Goal: Check status: Check status

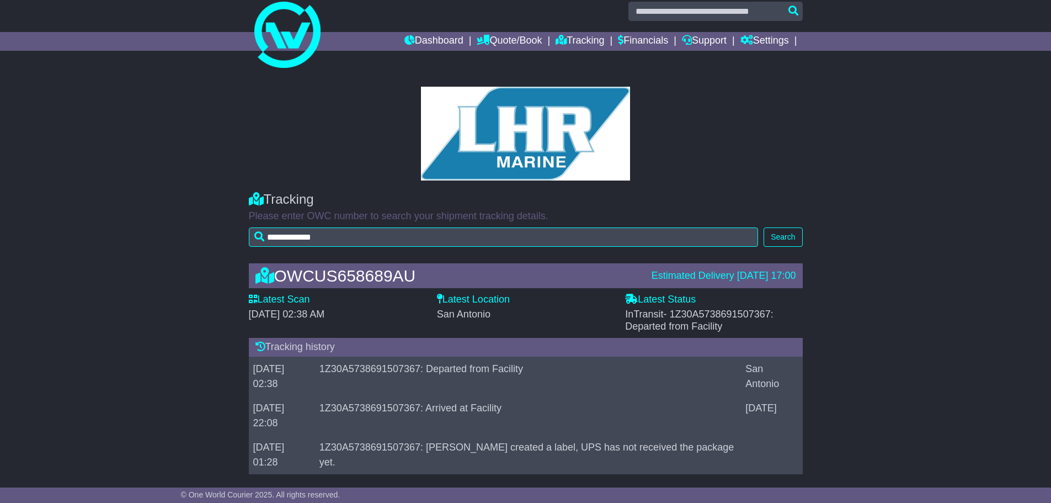
scroll to position [23, 0]
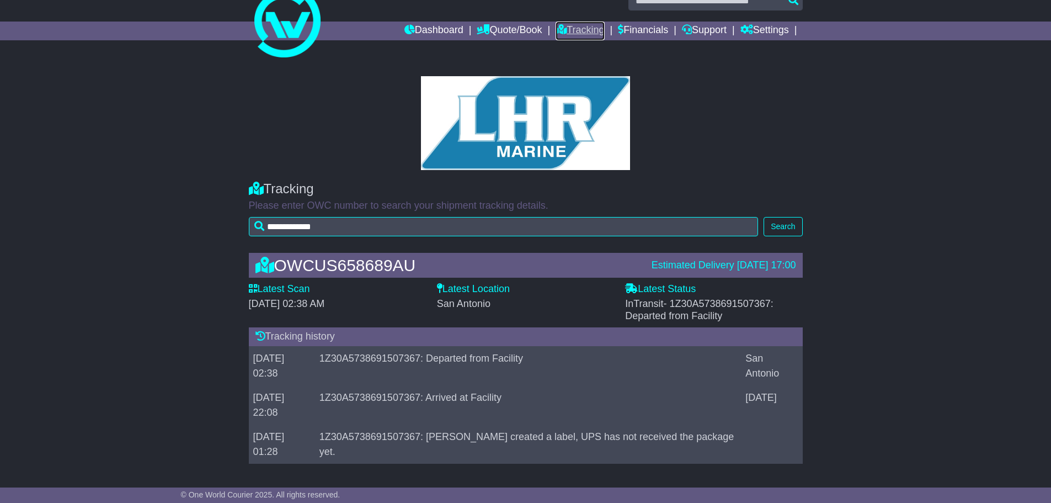
click at [574, 26] on link "Tracking" at bounding box center [580, 31] width 49 height 19
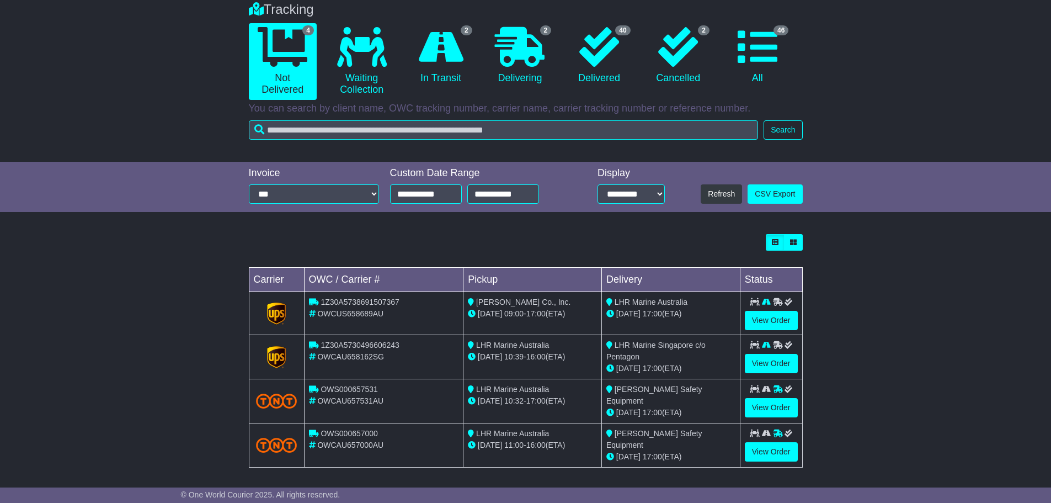
scroll to position [93, 0]
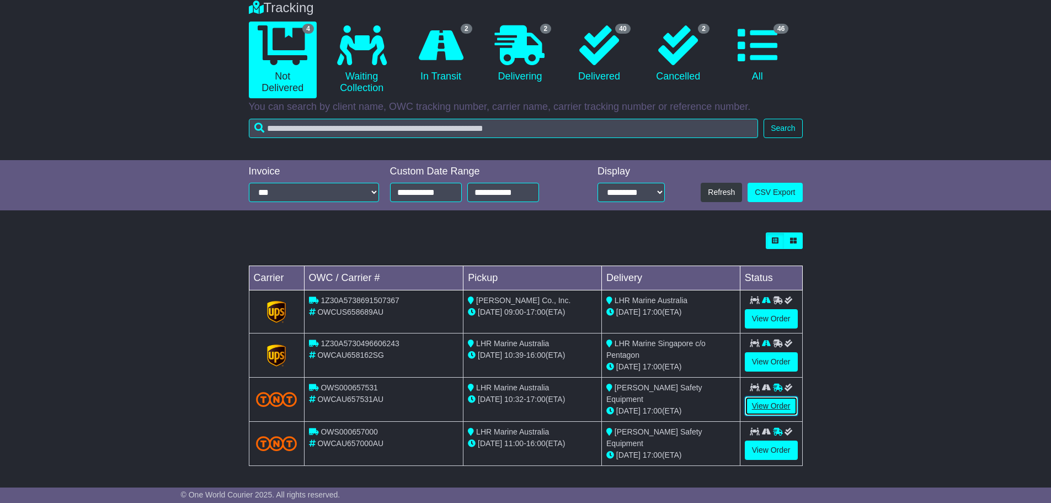
click at [767, 406] on link "View Order" at bounding box center [771, 405] width 53 height 19
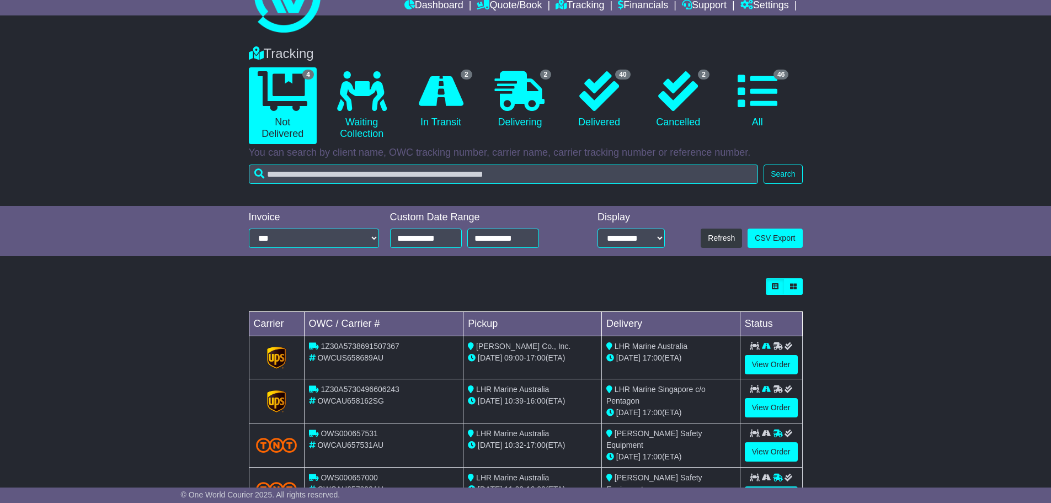
scroll to position [93, 0]
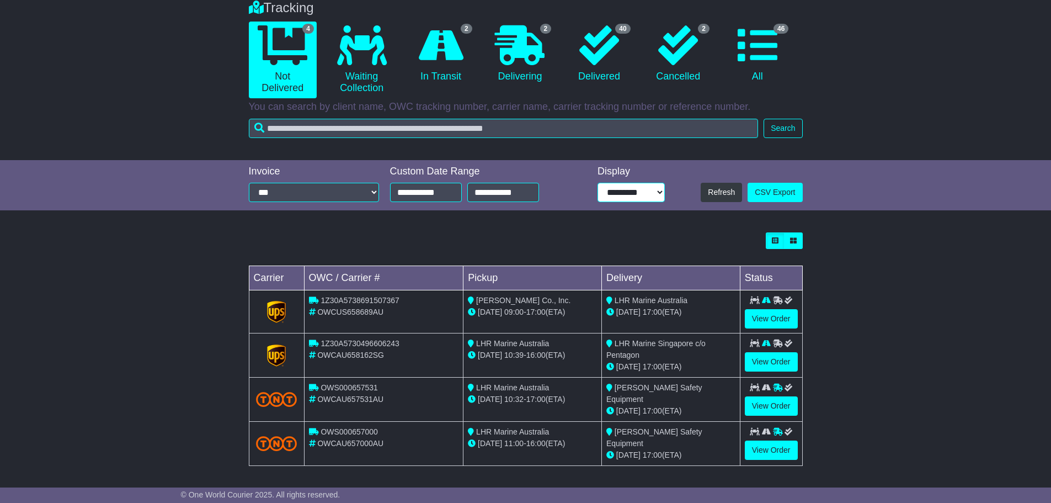
click at [659, 191] on select "**********" at bounding box center [630, 192] width 67 height 19
select select "**"
click at [597, 183] on select "**********" at bounding box center [630, 192] width 67 height 19
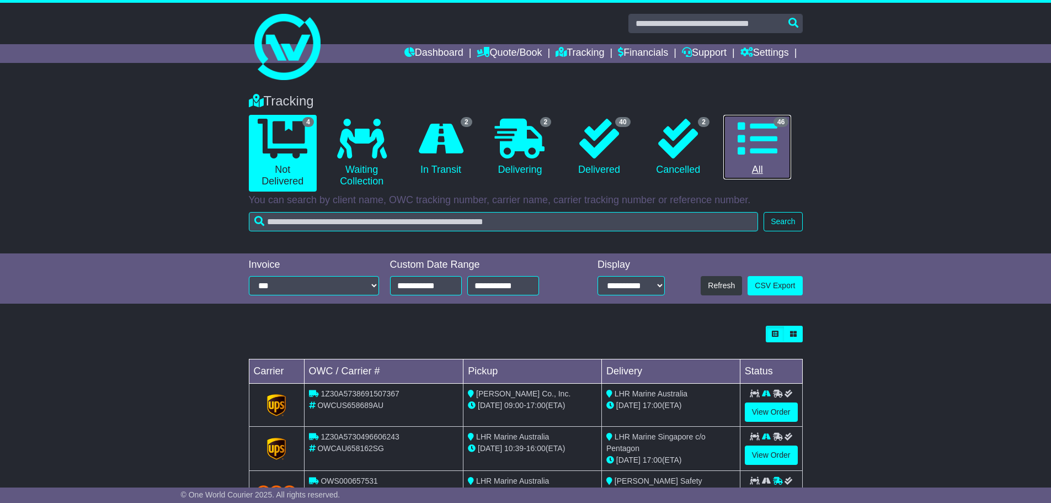
click at [756, 136] on icon at bounding box center [758, 139] width 40 height 40
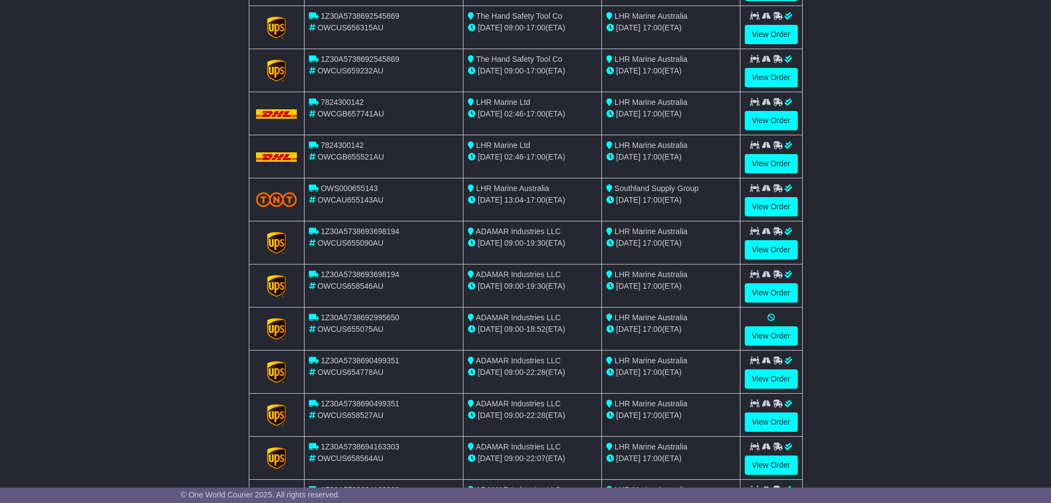
scroll to position [717, 0]
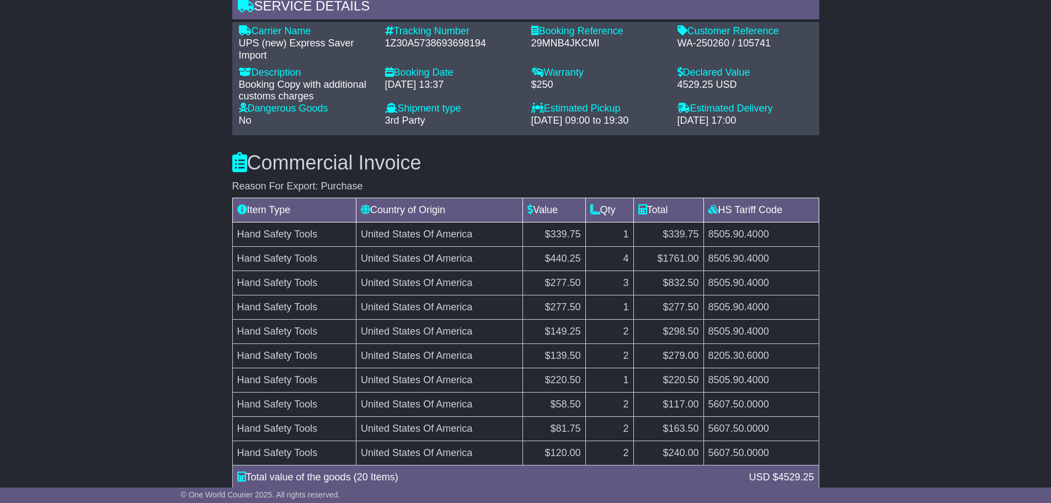
scroll to position [828, 0]
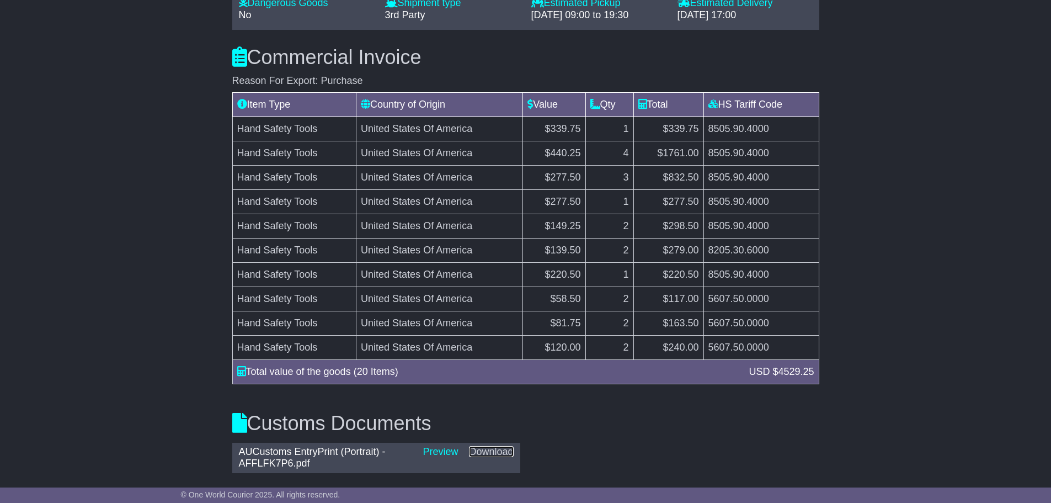
click at [487, 452] on link "Download" at bounding box center [491, 451] width 44 height 11
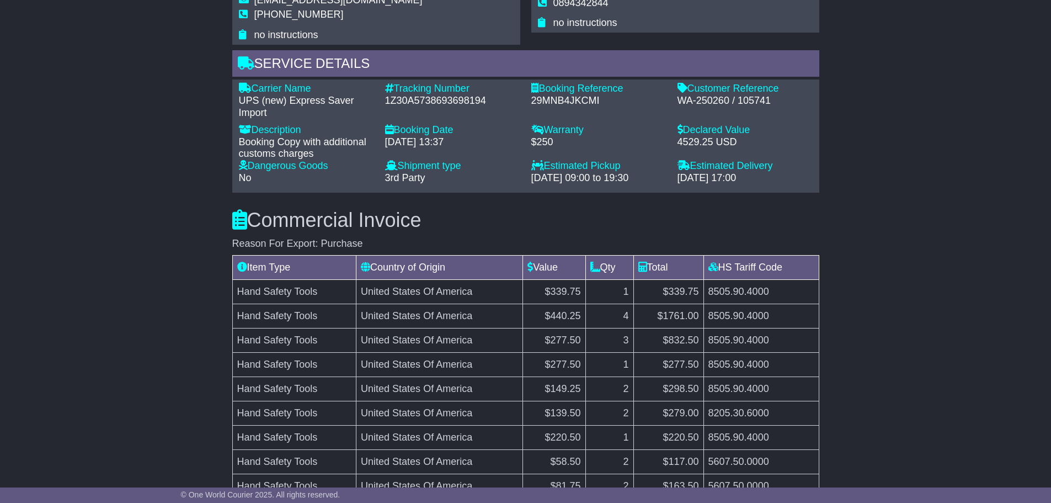
scroll to position [662, 0]
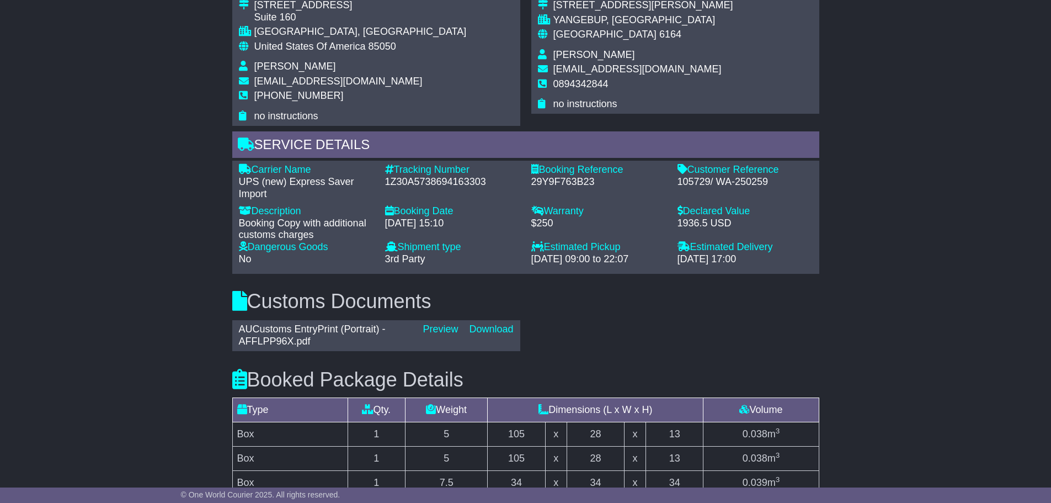
scroll to position [662, 0]
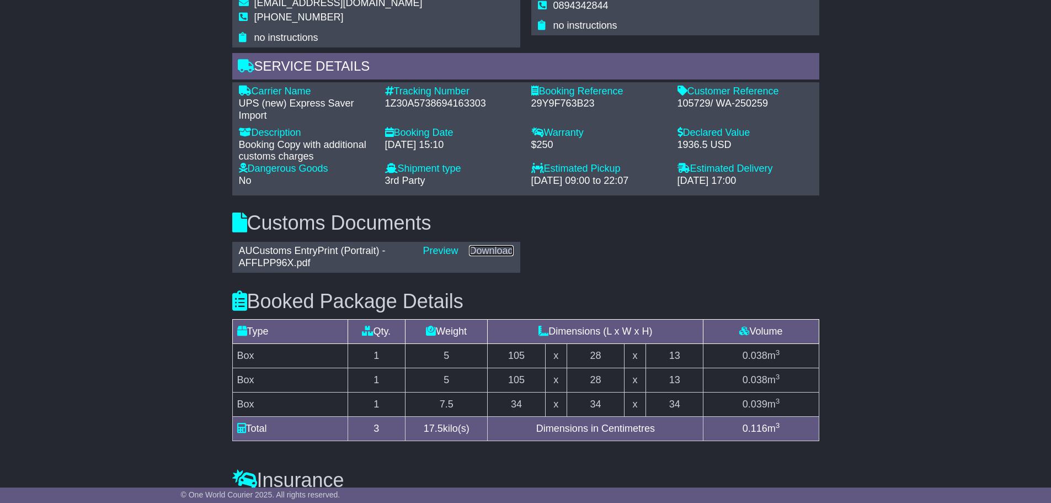
click at [507, 253] on link "Download" at bounding box center [491, 250] width 44 height 11
click at [674, 249] on div "AUCustoms EntryPrint (Portrait) - AFFLPP96X.pdf Preview Download" at bounding box center [526, 257] width 598 height 33
click at [483, 247] on link "Download" at bounding box center [491, 250] width 44 height 11
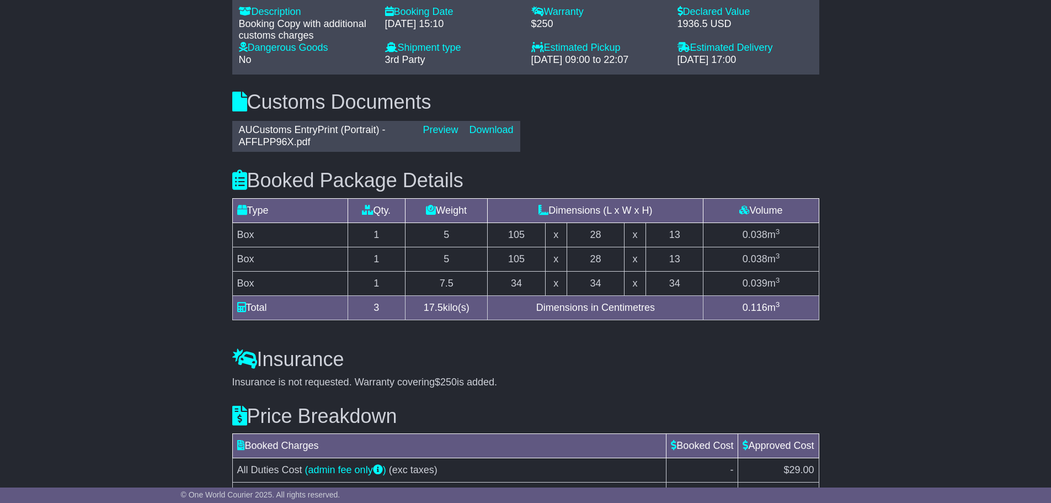
scroll to position [758, 0]
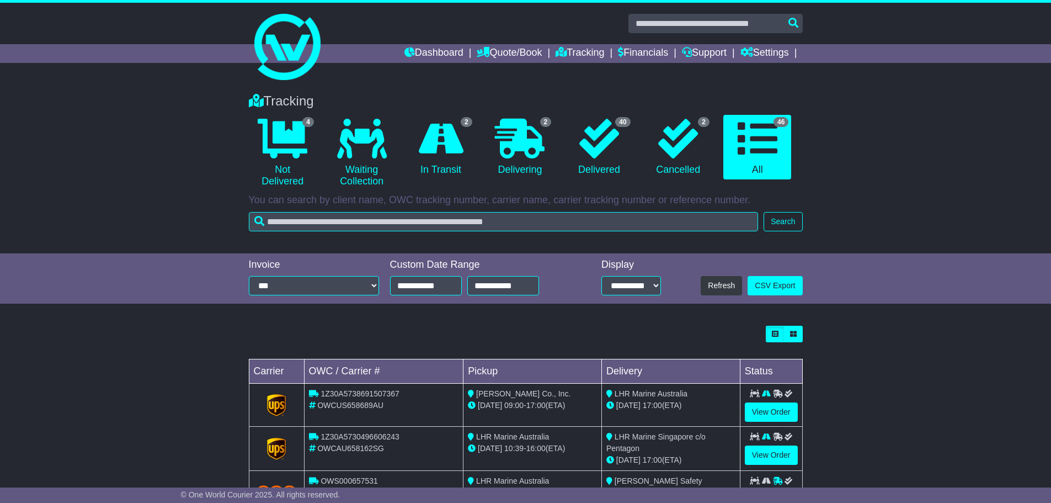
select select "**"
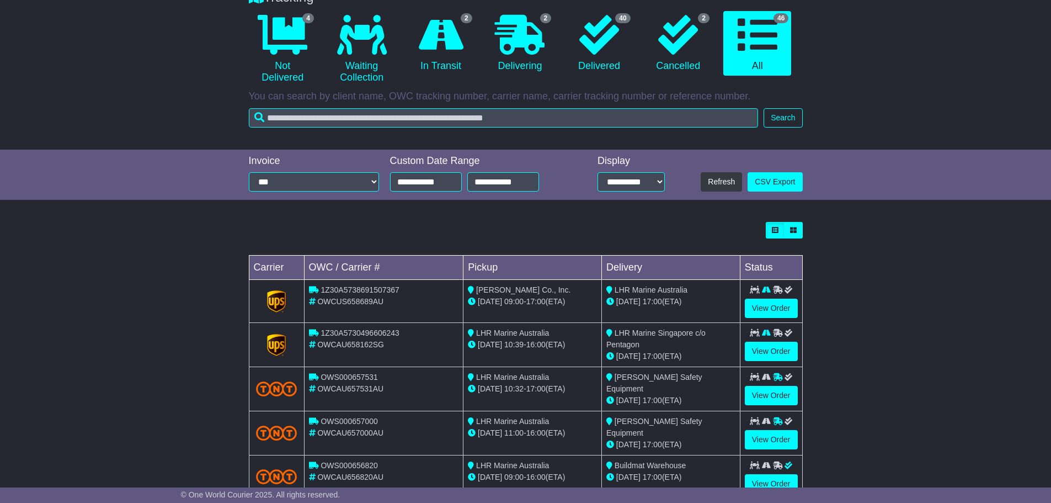
scroll to position [78, 0]
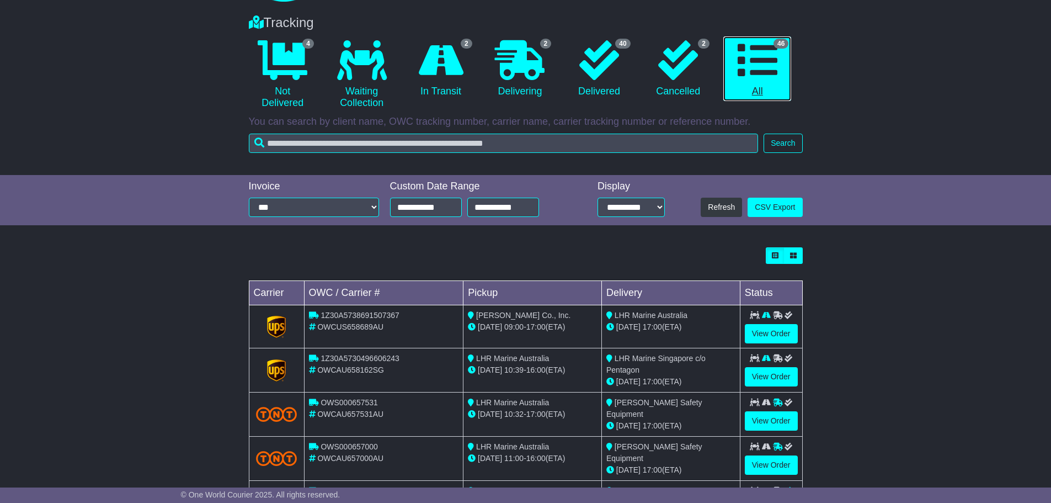
click at [764, 93] on link "46 All" at bounding box center [757, 68] width 68 height 65
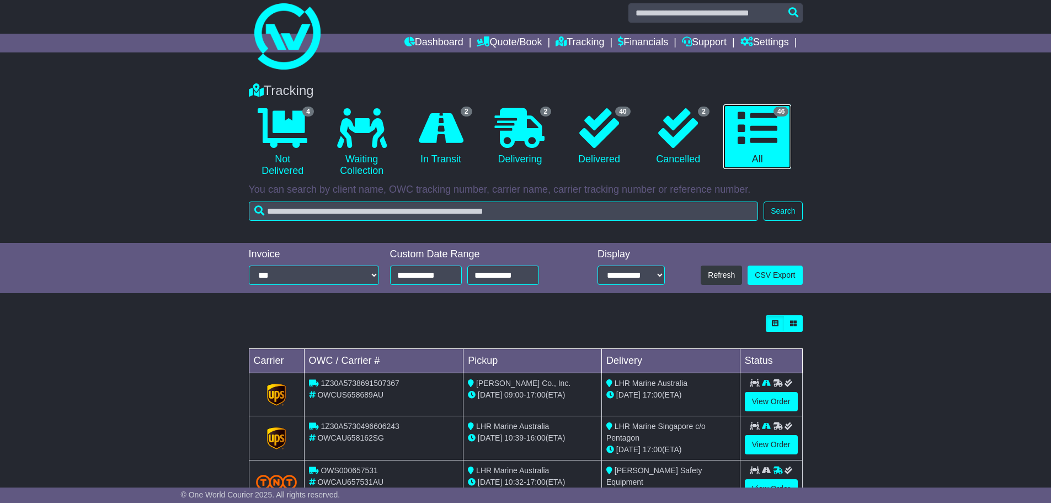
scroll to position [0, 0]
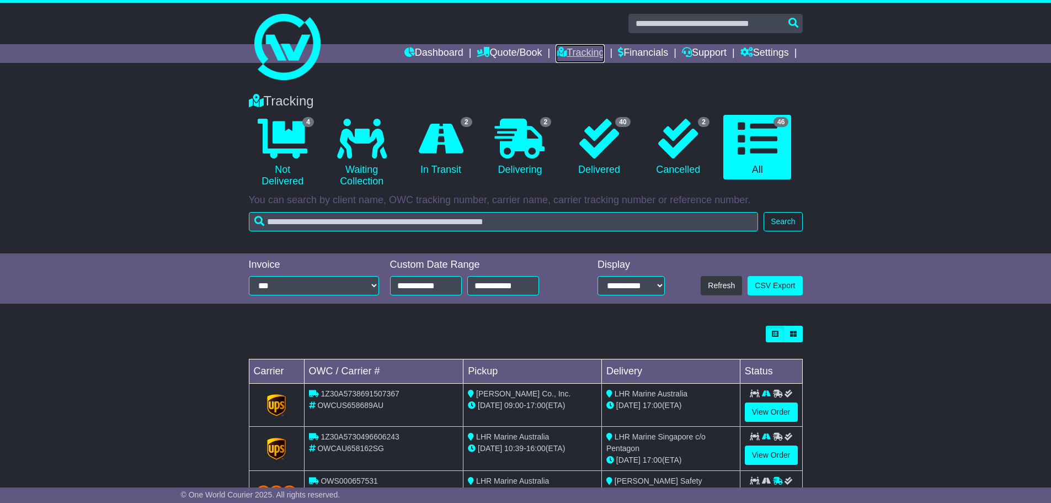
click at [586, 52] on link "Tracking" at bounding box center [580, 53] width 49 height 19
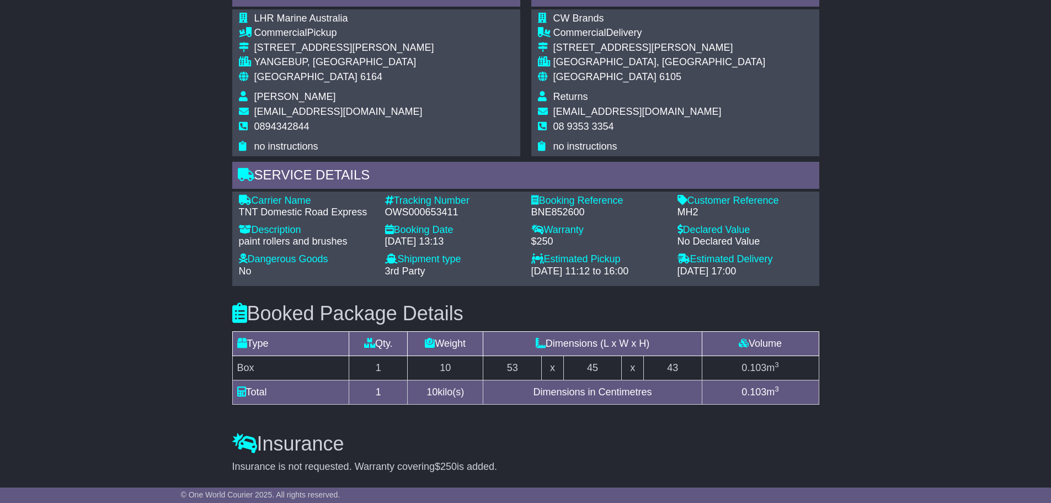
scroll to position [659, 0]
drag, startPoint x: 911, startPoint y: 239, endPoint x: 886, endPoint y: 247, distance: 25.8
click at [911, 239] on div "Email Download Tracking Pricing Insurance" at bounding box center [525, 94] width 1051 height 1127
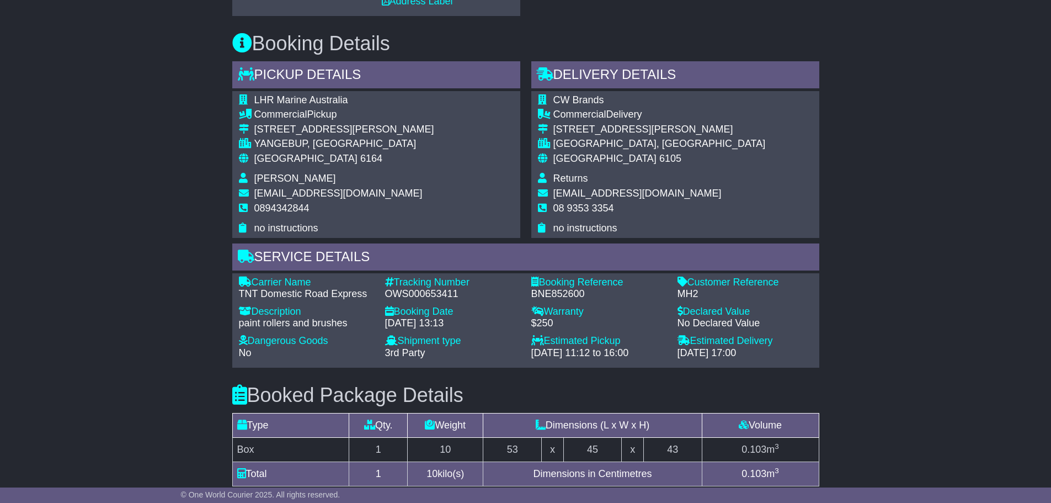
scroll to position [604, 0]
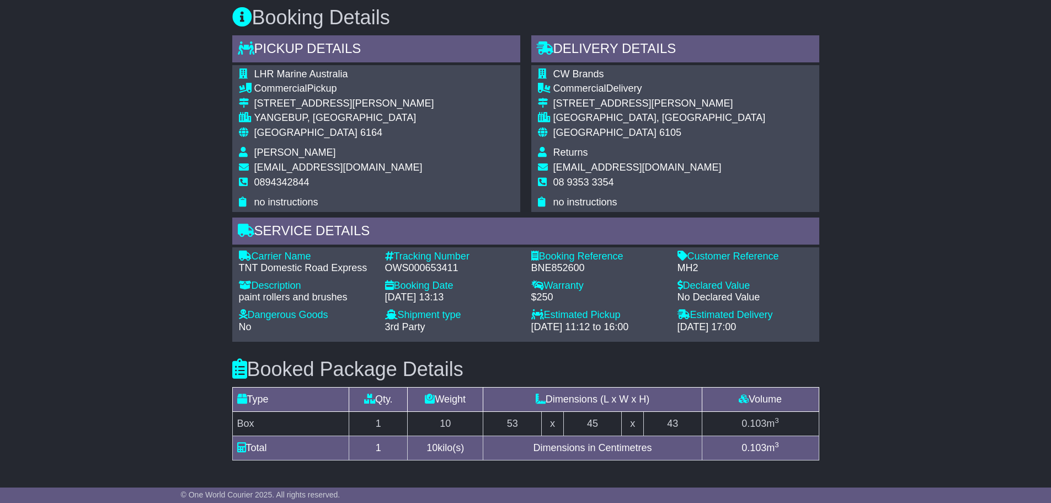
click at [983, 298] on div "Email Download Tracking Pricing Insurance" at bounding box center [525, 149] width 1051 height 1127
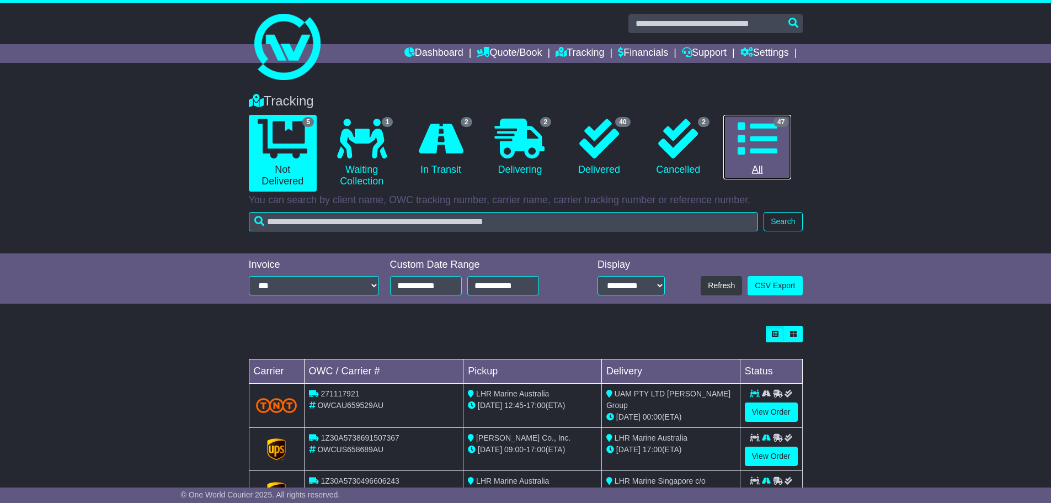
click at [759, 154] on icon at bounding box center [758, 139] width 40 height 40
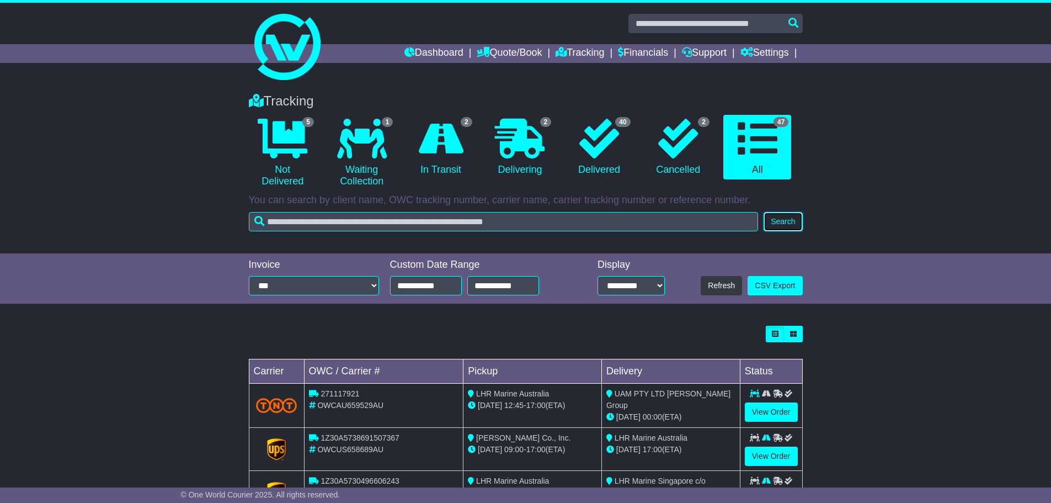
click at [771, 221] on button "Search" at bounding box center [783, 221] width 39 height 19
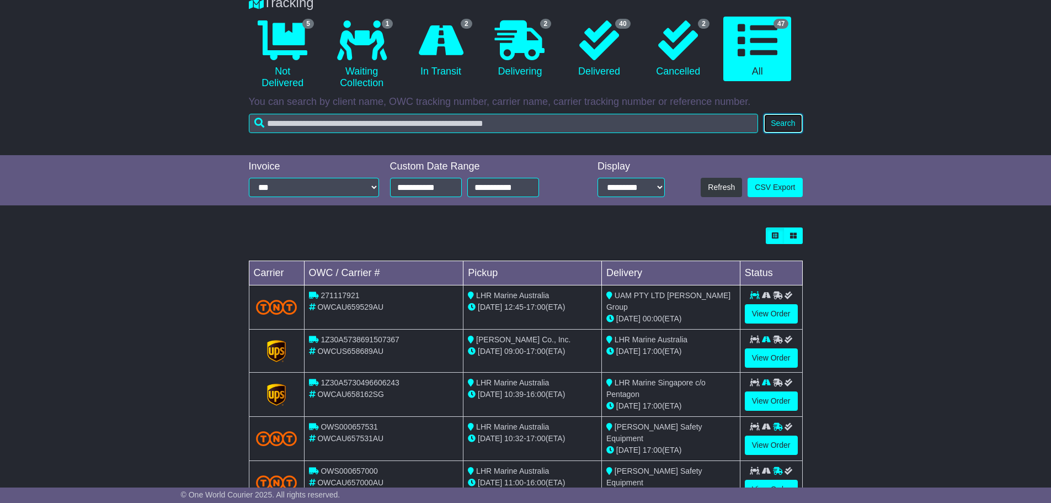
scroll to position [110, 0]
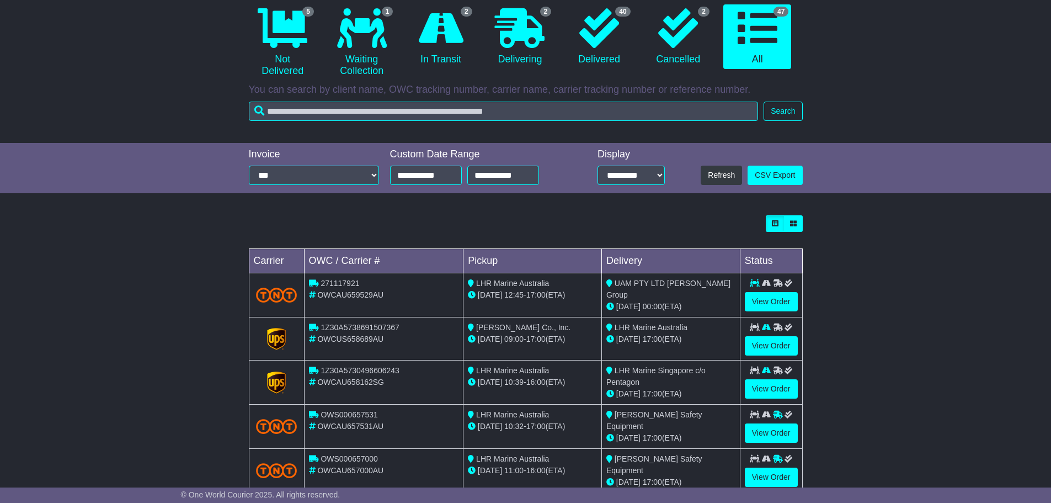
click at [697, 301] on div "17 Oct 00:00 (ETA)" at bounding box center [670, 307] width 129 height 12
click at [117, 61] on div "Tracking 5 Not Delivered 1 Waiting Collection 2 In Transit 2 Delivering 2" at bounding box center [525, 57] width 1051 height 171
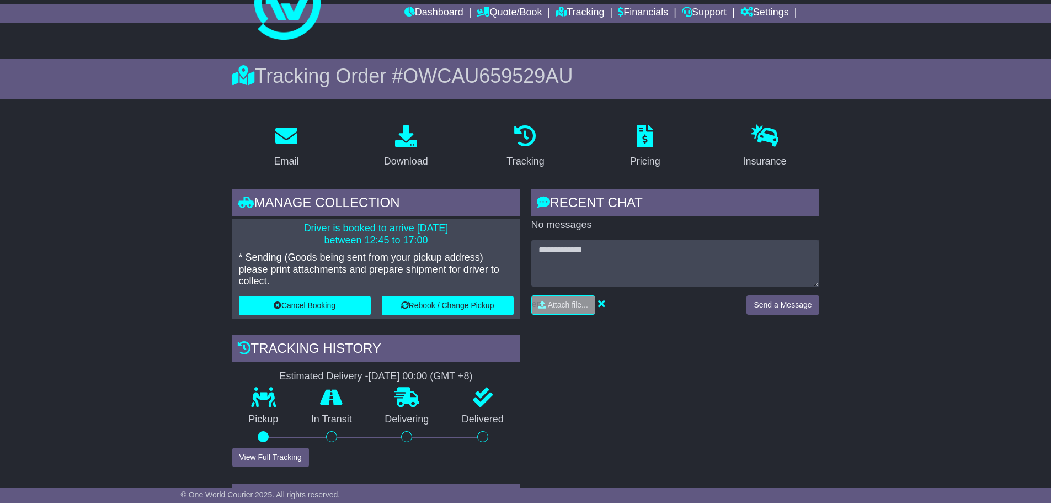
scroll to position [10, 0]
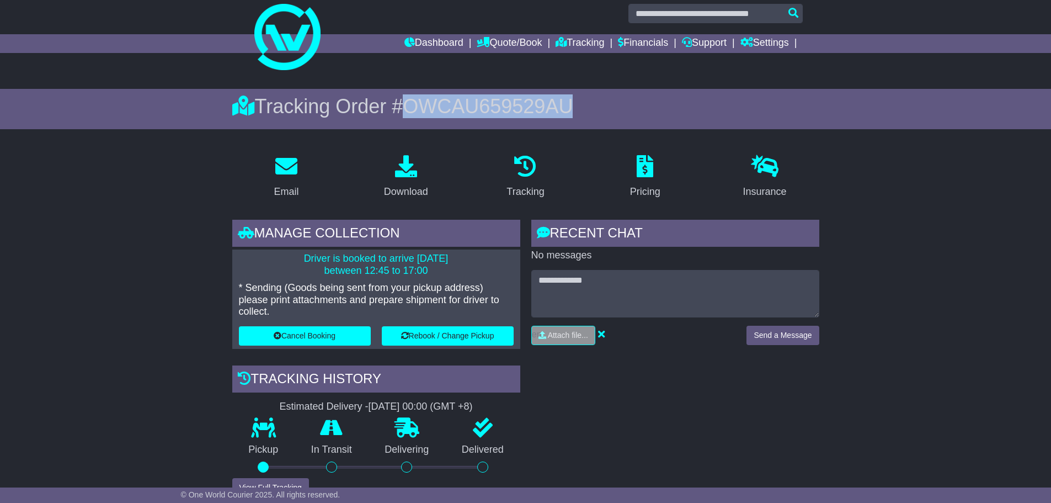
drag, startPoint x: 579, startPoint y: 100, endPoint x: 407, endPoint y: 115, distance: 172.7
click at [407, 115] on div "Tracking Order # OWCAU659529AU" at bounding box center [525, 106] width 587 height 24
copy span "OWCAU659529AU"
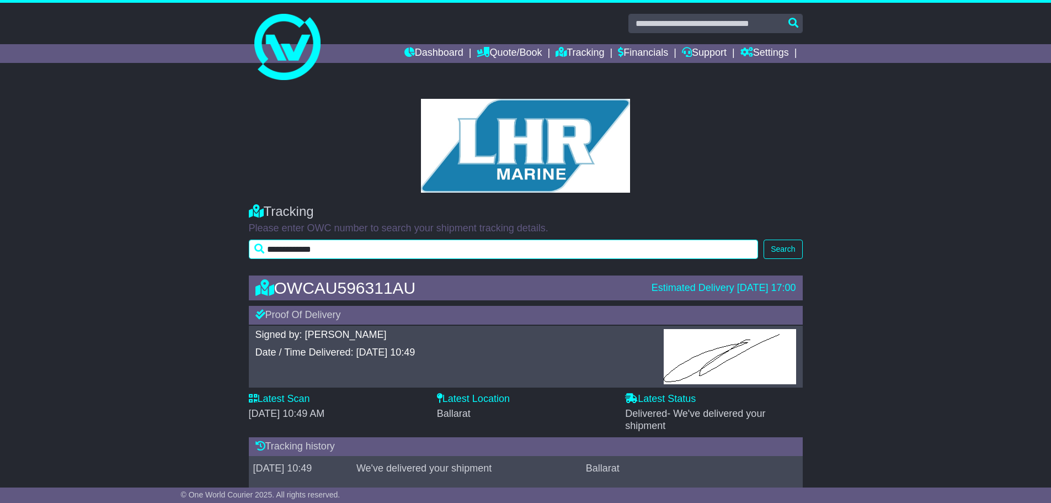
drag, startPoint x: 359, startPoint y: 248, endPoint x: 230, endPoint y: 255, distance: 129.3
click at [230, 255] on div "**********" at bounding box center [525, 229] width 1051 height 72
paste input "text"
type input "**********"
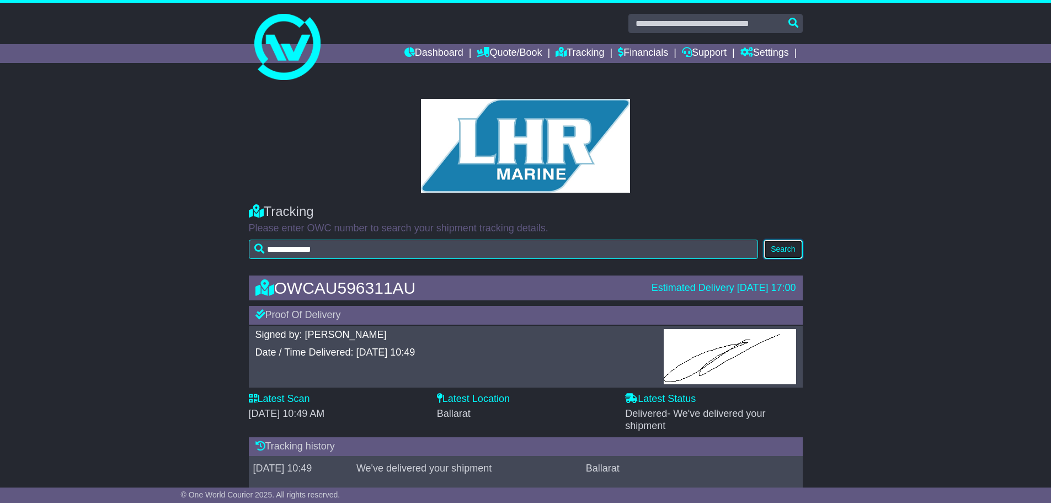
click at [787, 253] on button "Search" at bounding box center [783, 248] width 39 height 19
